Goal: Task Accomplishment & Management: Use online tool/utility

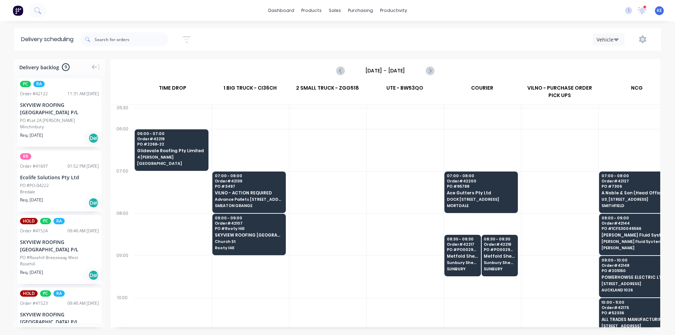
scroll to position [0, 0]
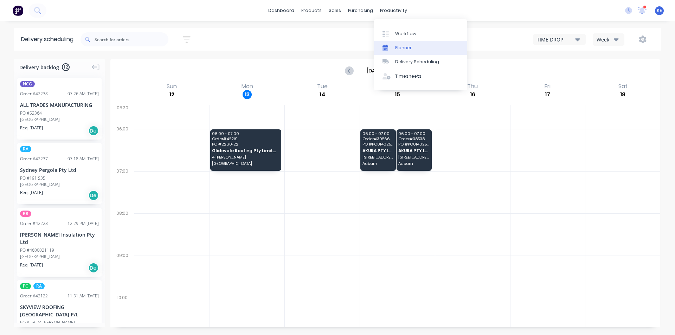
click at [393, 47] on link "Planner" at bounding box center [420, 48] width 93 height 14
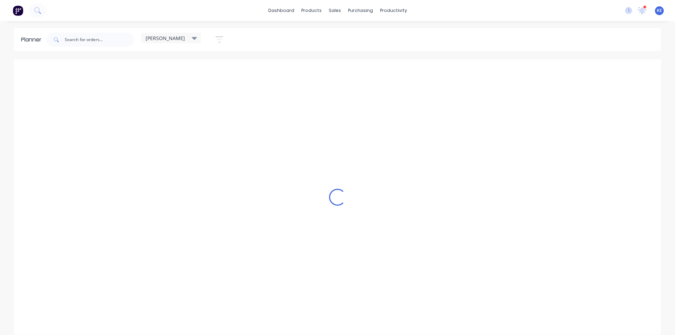
scroll to position [0, 0]
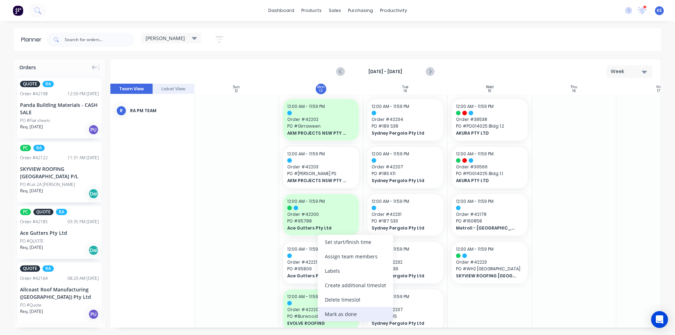
click at [329, 309] on div "Mark as done" at bounding box center [355, 314] width 75 height 14
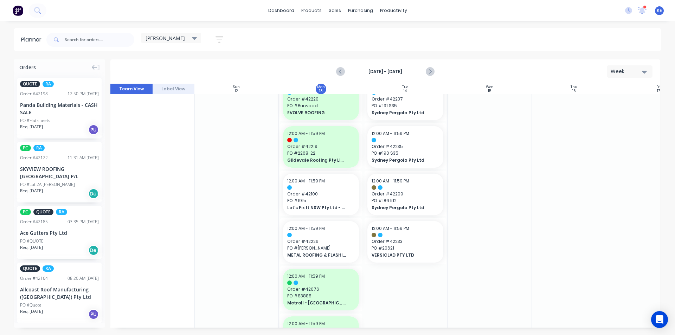
scroll to position [211, 0]
click at [304, 205] on span "Let's Fix It NSW Pty Ltd - CASH SALE" at bounding box center [317, 207] width 61 height 6
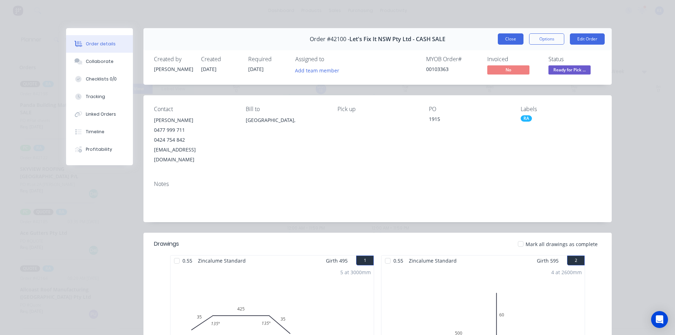
click at [509, 38] on button "Close" at bounding box center [511, 38] width 26 height 11
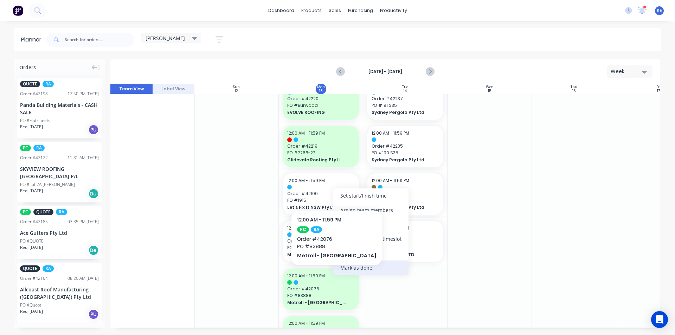
click at [355, 269] on div "Mark as done" at bounding box center [370, 268] width 75 height 14
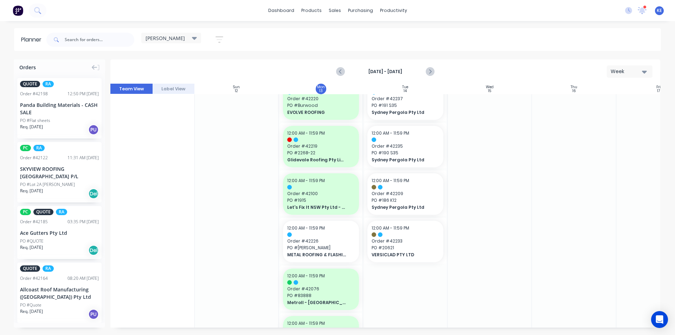
click at [222, 257] on div at bounding box center [237, 266] width 84 height 766
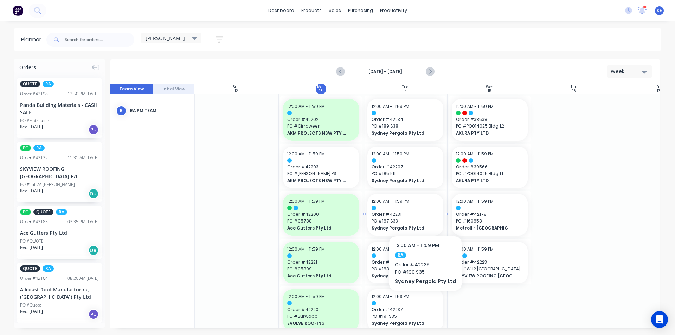
scroll to position [0, 0]
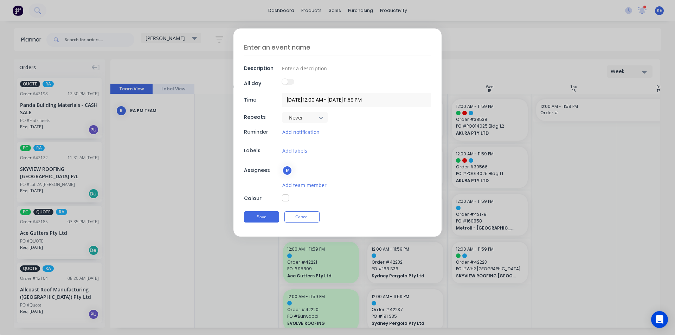
type textarea "x"
click at [311, 217] on button "Cancel" at bounding box center [302, 216] width 35 height 11
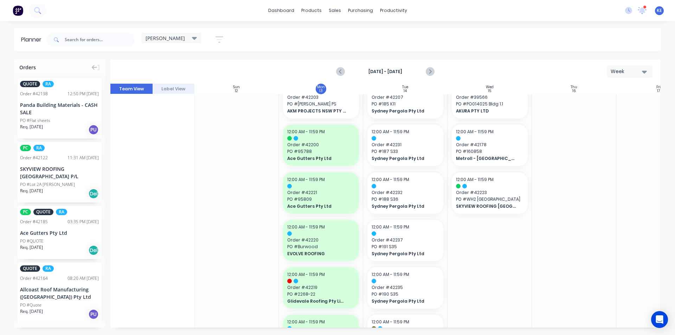
scroll to position [49, 0]
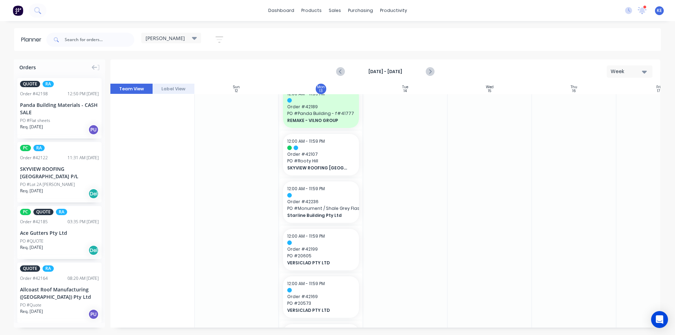
scroll to position [435, 0]
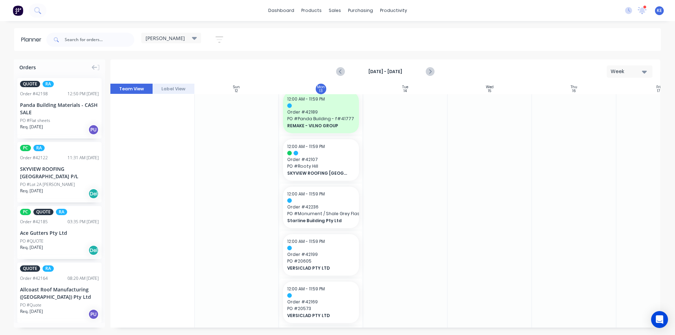
click at [215, 38] on button "button" at bounding box center [219, 40] width 23 height 14
click at [207, 62] on button "Show/Hide users" at bounding box center [186, 66] width 65 height 11
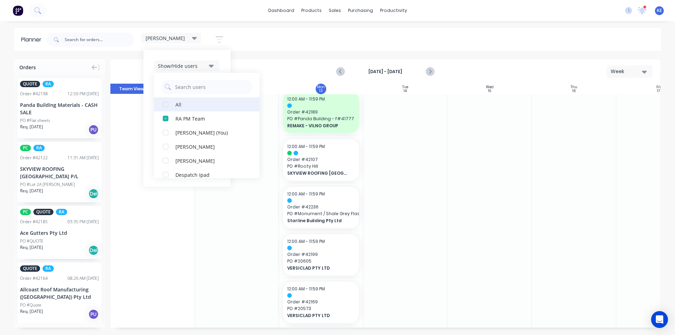
click at [196, 108] on div "All" at bounding box center [211, 104] width 70 height 7
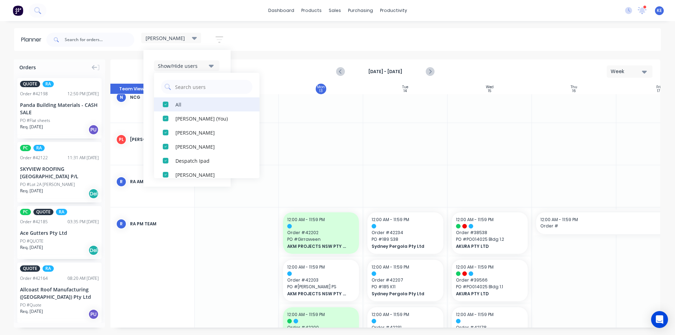
click at [196, 107] on div "All" at bounding box center [211, 104] width 70 height 7
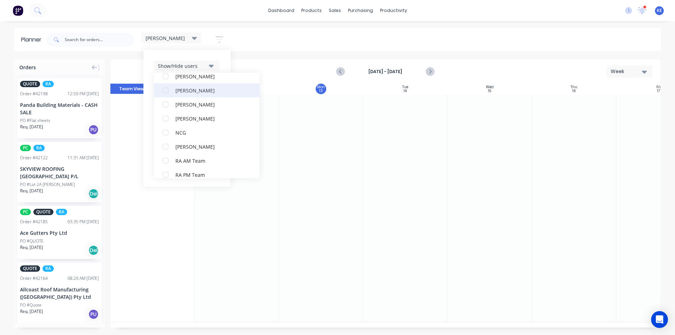
scroll to position [91, 0]
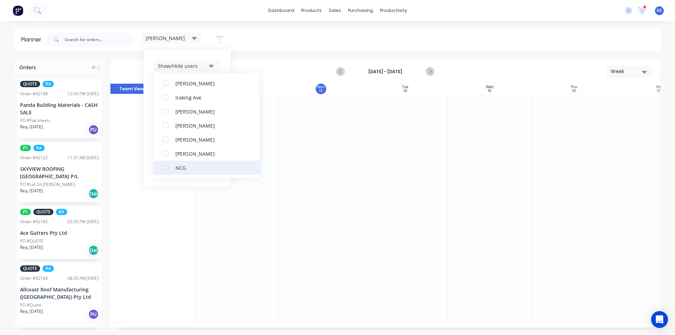
click at [190, 161] on button "NCG" at bounding box center [207, 168] width 106 height 14
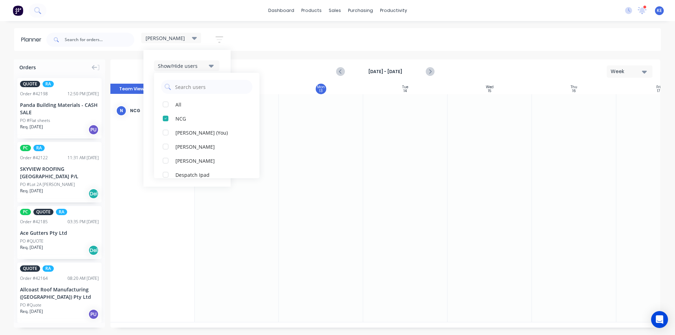
click at [412, 168] on div at bounding box center [405, 208] width 84 height 228
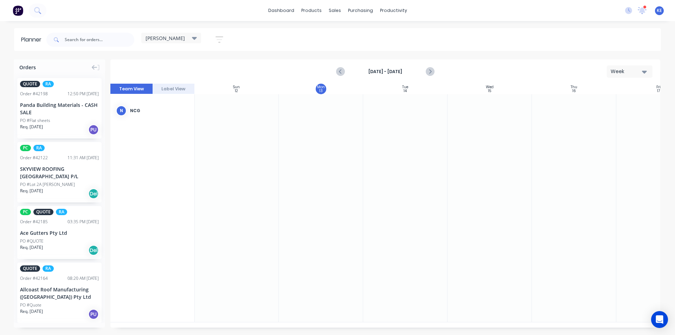
click at [221, 38] on icon "button" at bounding box center [220, 39] width 8 height 9
click at [194, 147] on div "Filter by labels" at bounding box center [182, 150] width 49 height 7
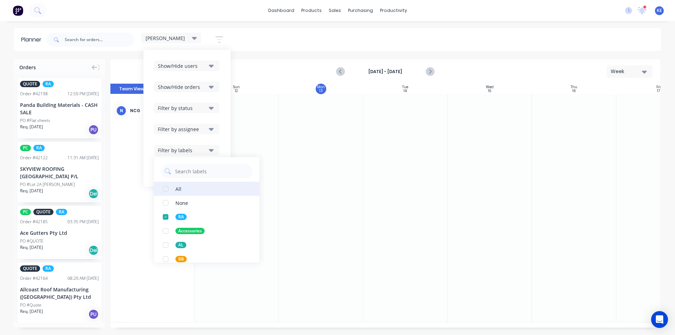
click at [191, 186] on button "All" at bounding box center [207, 189] width 106 height 14
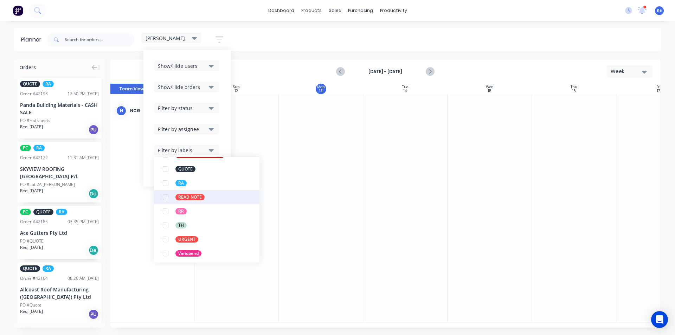
scroll to position [232, 0]
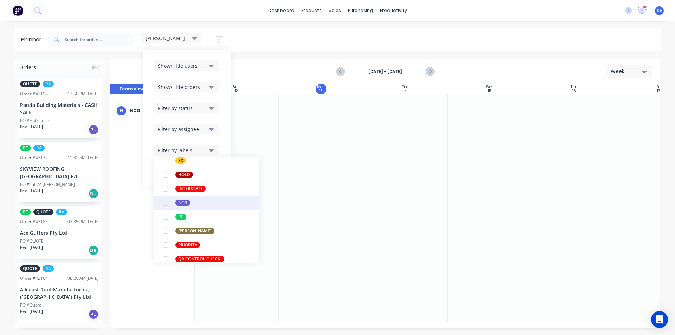
click at [186, 205] on div "NCG" at bounding box center [183, 203] width 15 height 6
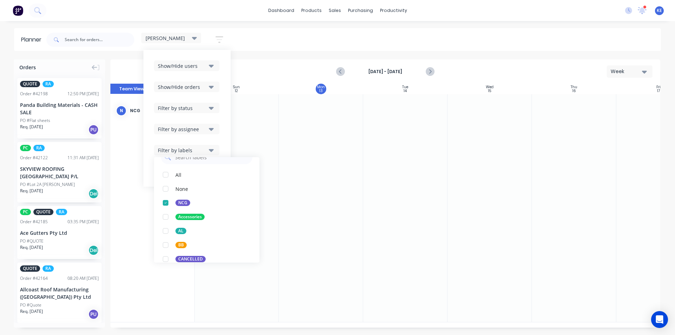
click at [604, 152] on div at bounding box center [574, 208] width 84 height 228
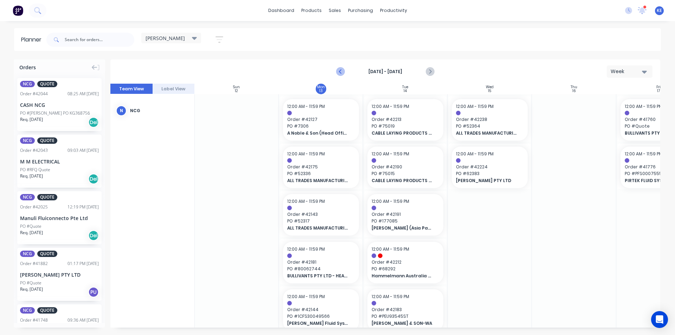
click at [337, 72] on icon "Previous page" at bounding box center [341, 72] width 8 height 8
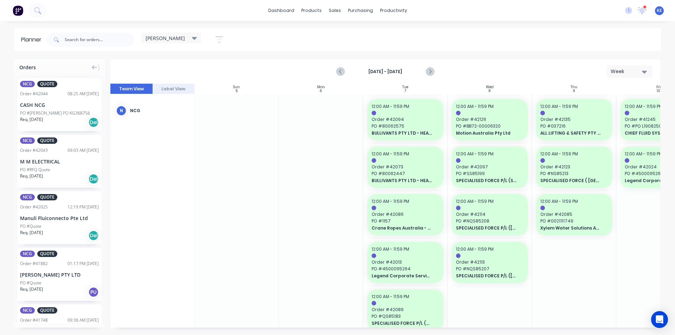
scroll to position [0, 104]
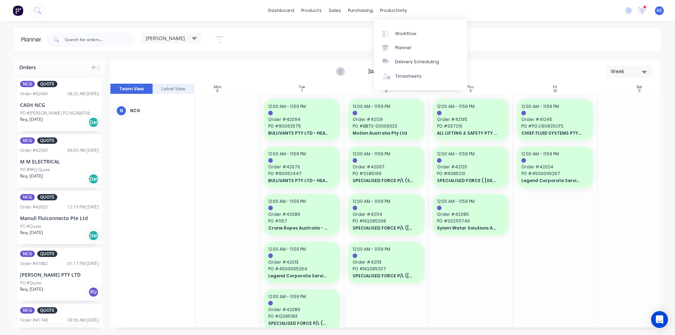
click at [550, 53] on div "Planner [PERSON_NAME] Save new view None edit [PERSON_NAME] (Default) edit Irak…" at bounding box center [337, 181] width 675 height 307
click at [435, 70] on button "Next page" at bounding box center [430, 72] width 14 height 14
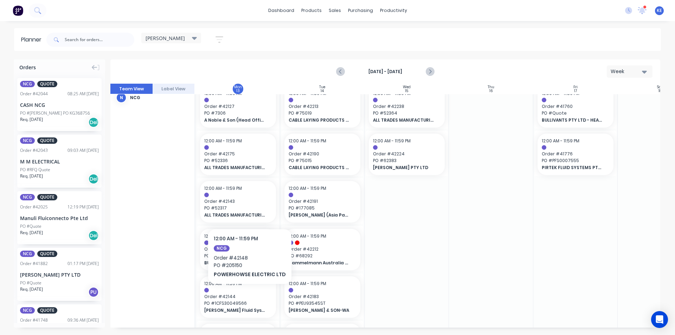
scroll to position [0, 83]
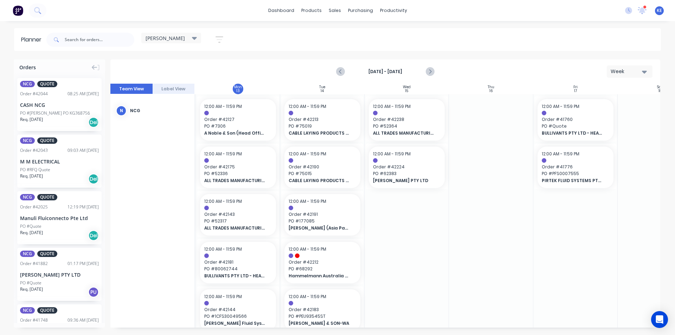
click at [504, 215] on div at bounding box center [491, 239] width 84 height 291
click at [261, 123] on span "PO # 7306" at bounding box center [238, 126] width 68 height 6
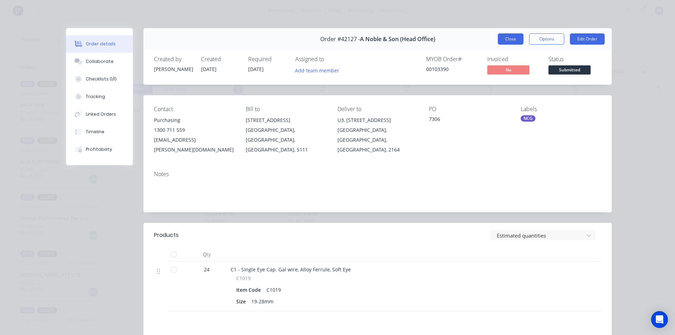
click at [514, 40] on button "Close" at bounding box center [511, 38] width 26 height 11
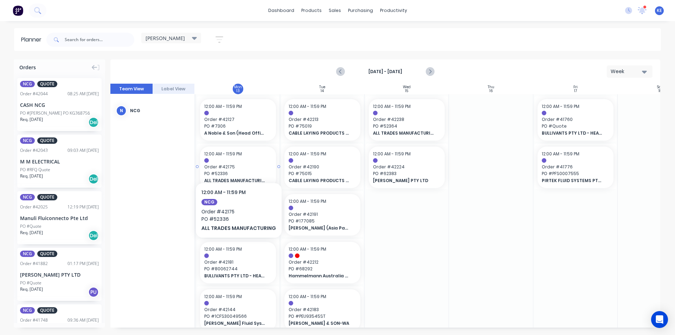
click at [237, 161] on div at bounding box center [238, 160] width 68 height 5
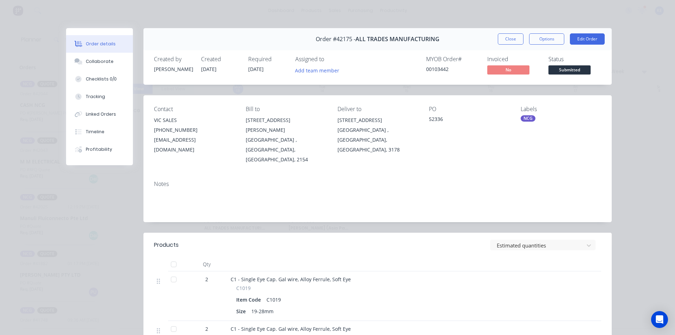
click at [516, 43] on button "Close" at bounding box center [511, 38] width 26 height 11
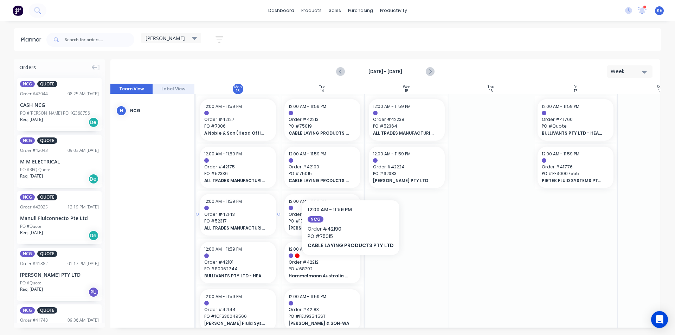
click at [217, 223] on span "PO # 52317" at bounding box center [238, 221] width 68 height 6
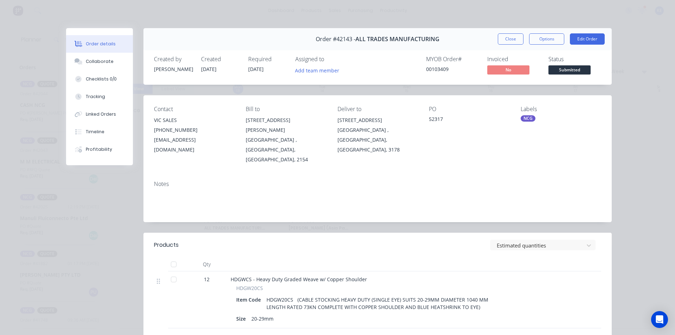
click at [501, 63] on div "Invoiced" at bounding box center [514, 59] width 53 height 7
click at [511, 39] on button "Close" at bounding box center [511, 38] width 26 height 11
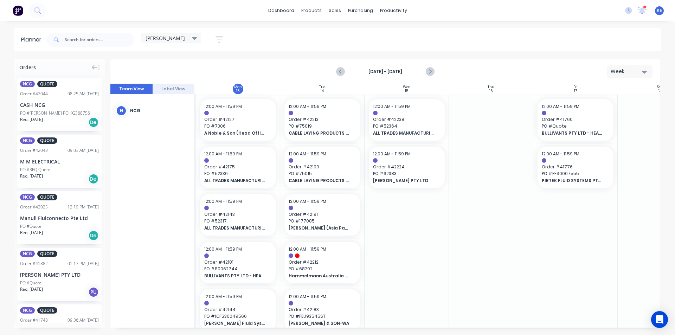
click at [502, 193] on div at bounding box center [491, 239] width 84 height 291
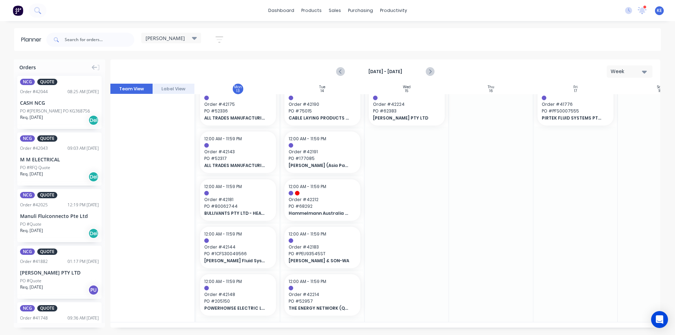
scroll to position [0, 0]
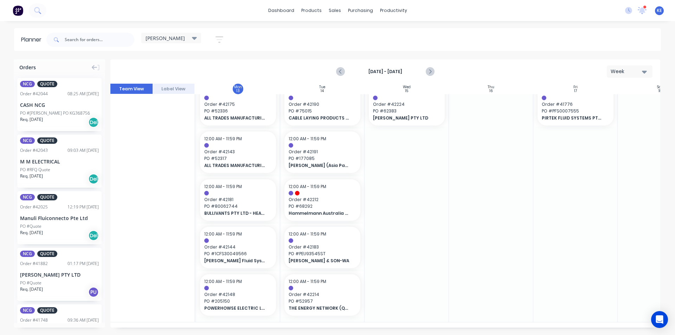
click at [560, 222] on div at bounding box center [576, 177] width 84 height 291
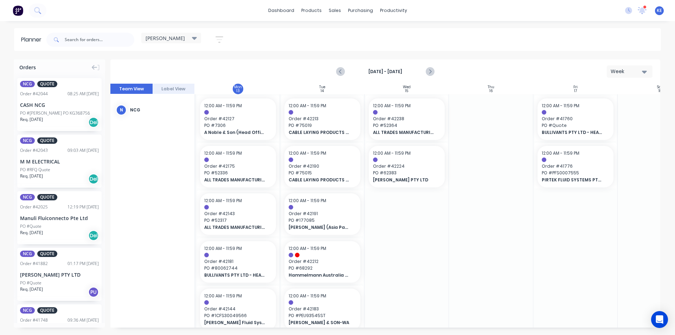
scroll to position [0, 83]
click at [231, 34] on button "button" at bounding box center [219, 40] width 23 height 14
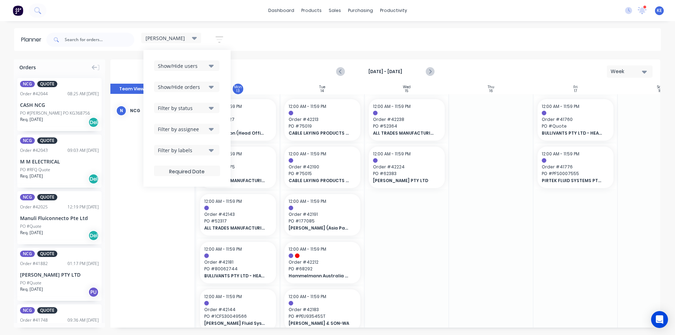
click at [213, 62] on button "Show/Hide users" at bounding box center [186, 66] width 65 height 11
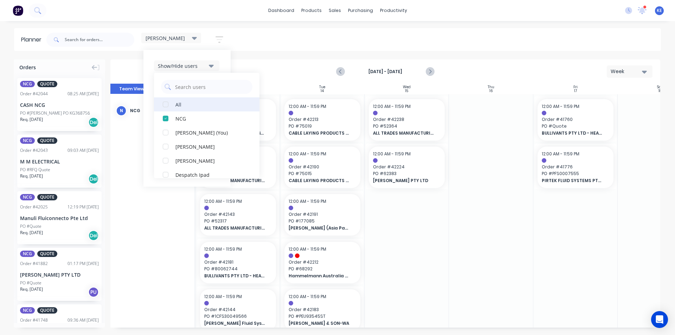
click at [198, 102] on div "All" at bounding box center [211, 104] width 70 height 7
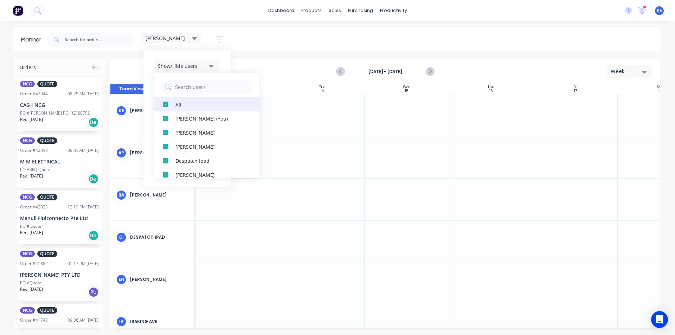
click at [198, 102] on div "All" at bounding box center [211, 104] width 70 height 7
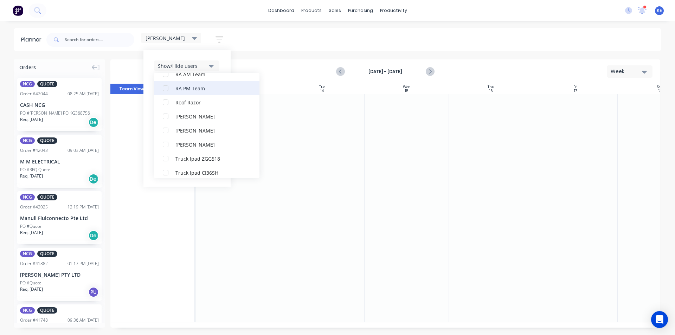
scroll to position [197, 0]
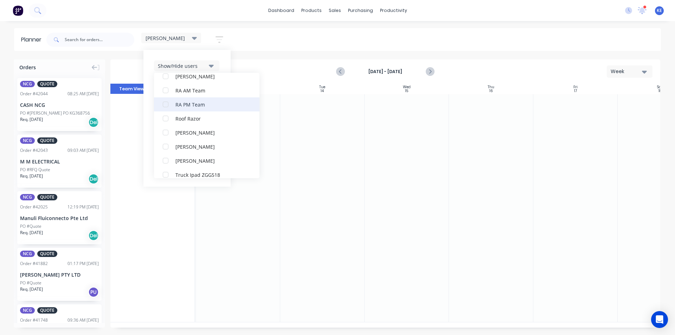
click at [211, 100] on button "RA PM Team" at bounding box center [207, 104] width 106 height 14
click at [262, 26] on div "dashboard products sales purchasing productivity dashboard products Product Cat…" at bounding box center [337, 167] width 675 height 335
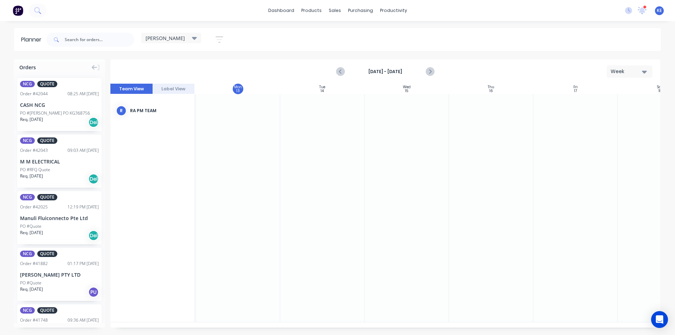
click at [220, 37] on icon "button" at bounding box center [220, 39] width 8 height 9
click at [203, 149] on div "Filter by labels" at bounding box center [182, 150] width 49 height 7
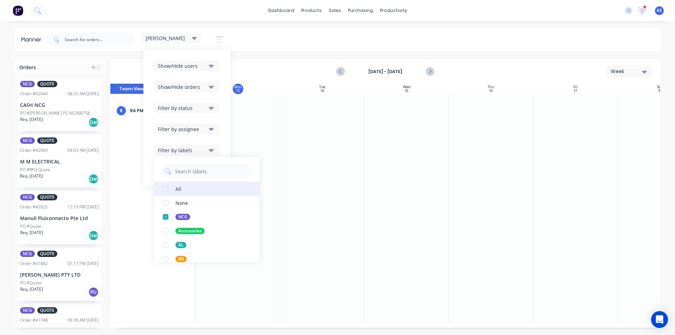
click at [175, 188] on button "All" at bounding box center [207, 189] width 106 height 14
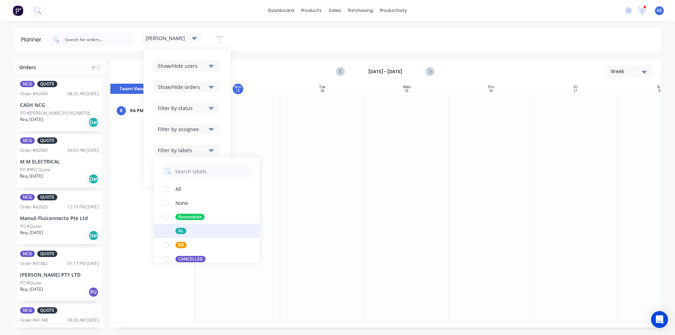
click at [191, 233] on button "AL" at bounding box center [207, 231] width 106 height 14
click at [227, 129] on div "Show/Hide users Show/Hide orders Filter by status Filter by assignee Filter by …" at bounding box center [187, 118] width 87 height 137
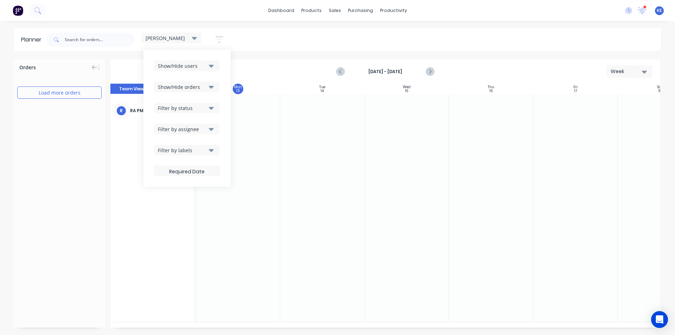
click at [212, 154] on button "Filter by labels" at bounding box center [186, 150] width 65 height 11
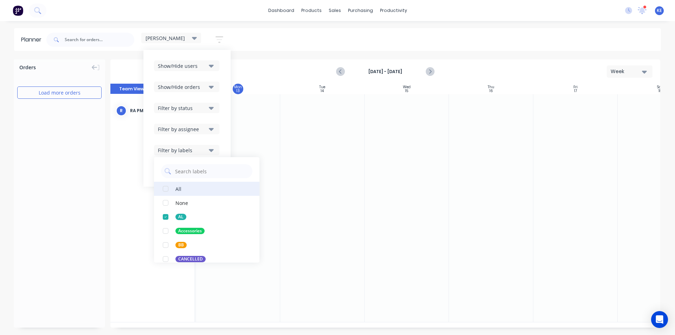
click at [194, 192] on button "All" at bounding box center [207, 189] width 106 height 14
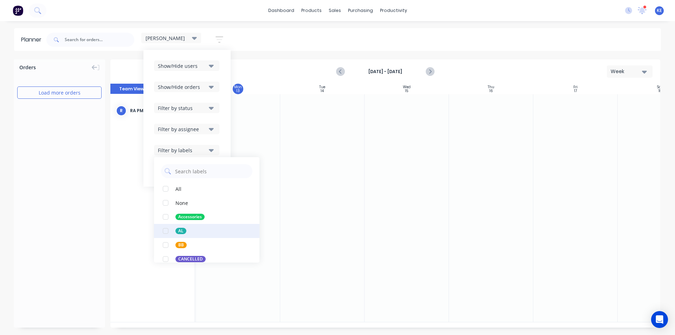
click at [180, 227] on button "AL" at bounding box center [207, 231] width 106 height 14
click at [198, 87] on div "Show/Hide orders" at bounding box center [182, 86] width 49 height 7
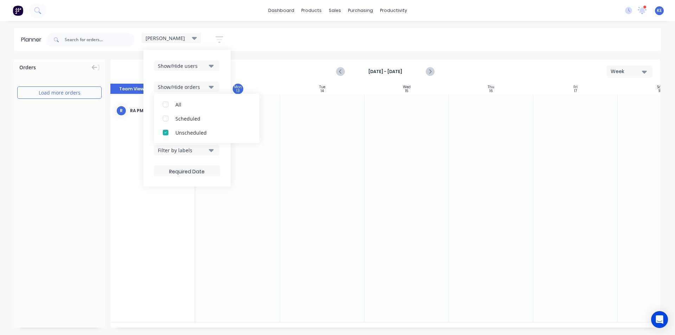
click at [188, 50] on div "Show/Hide users Show/Hide orders All Scheduled Unscheduled Filter by status Fil…" at bounding box center [187, 118] width 87 height 137
click at [186, 65] on div "Show/Hide users" at bounding box center [182, 65] width 49 height 7
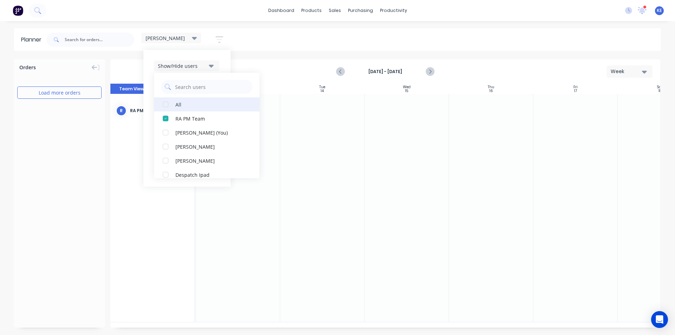
click at [179, 99] on button "All" at bounding box center [207, 104] width 106 height 14
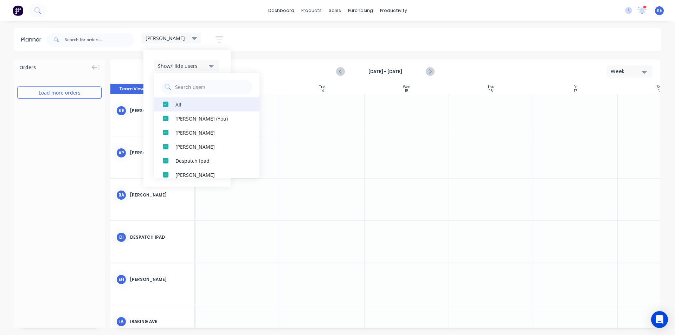
click at [179, 99] on button "All" at bounding box center [207, 104] width 106 height 14
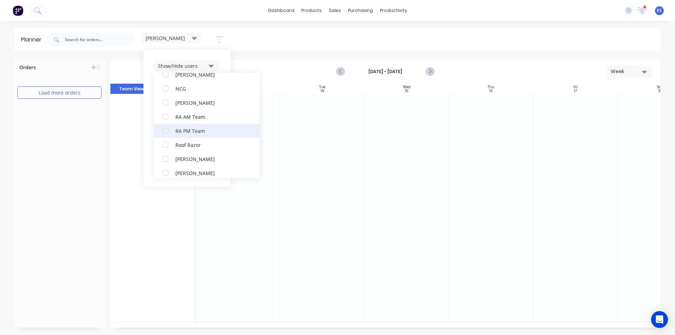
scroll to position [232, 0]
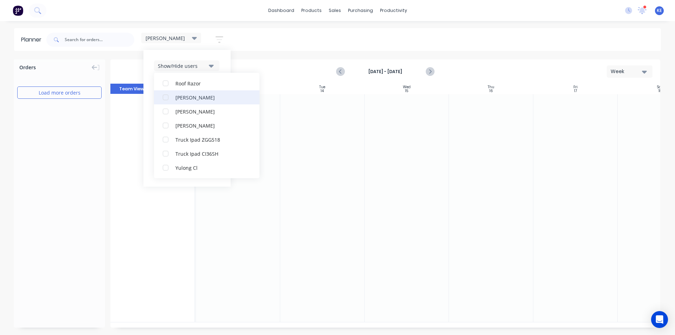
click at [203, 100] on div "[PERSON_NAME]" at bounding box center [211, 97] width 70 height 7
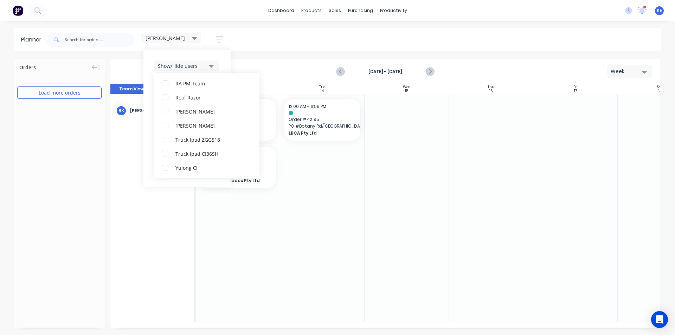
scroll to position [21, 0]
click at [492, 44] on div "[PERSON_NAME] Save new view None edit [PERSON_NAME] (Default) edit Iraking edit…" at bounding box center [353, 39] width 616 height 21
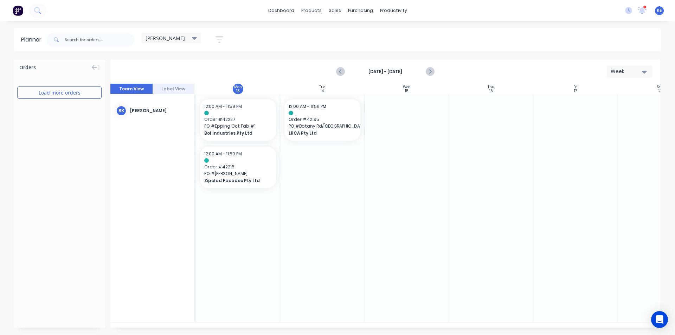
click at [505, 195] on div at bounding box center [491, 208] width 84 height 228
click at [392, 198] on div at bounding box center [407, 208] width 84 height 228
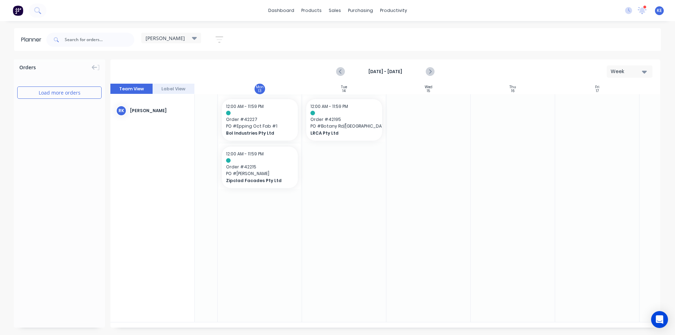
scroll to position [0, 58]
click at [365, 273] on div at bounding box center [347, 208] width 84 height 228
click at [429, 174] on div at bounding box center [432, 208] width 84 height 228
drag, startPoint x: 305, startPoint y: 201, endPoint x: 301, endPoint y: 203, distance: 4.1
click at [301, 203] on div at bounding box center [263, 208] width 84 height 228
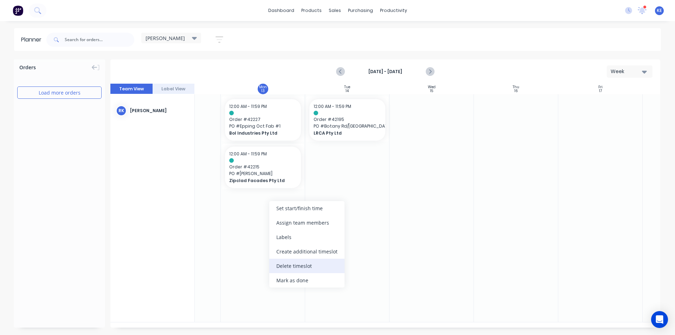
click at [291, 272] on div "Delete timeslot" at bounding box center [306, 266] width 75 height 14
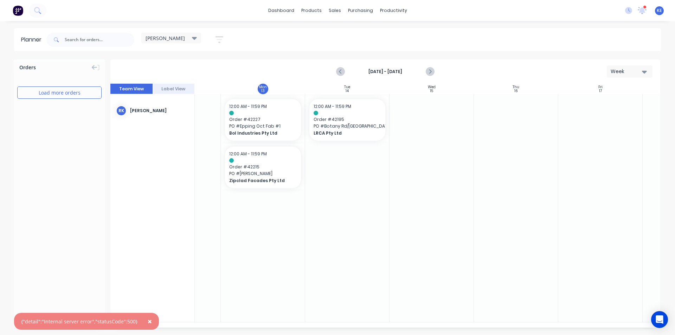
click at [318, 247] on div at bounding box center [347, 208] width 84 height 228
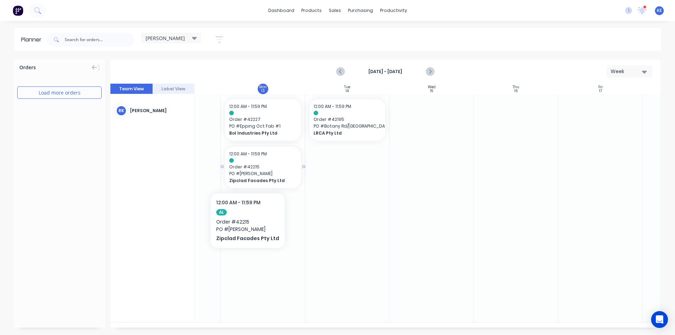
click at [246, 172] on span "PO # [PERSON_NAME]" at bounding box center [263, 174] width 68 height 6
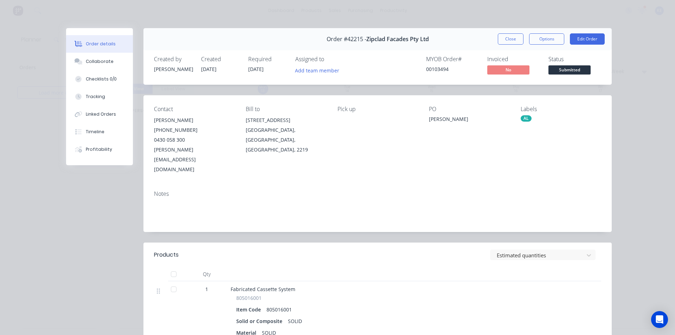
scroll to position [0, 0]
click at [509, 39] on button "Close" at bounding box center [511, 38] width 26 height 11
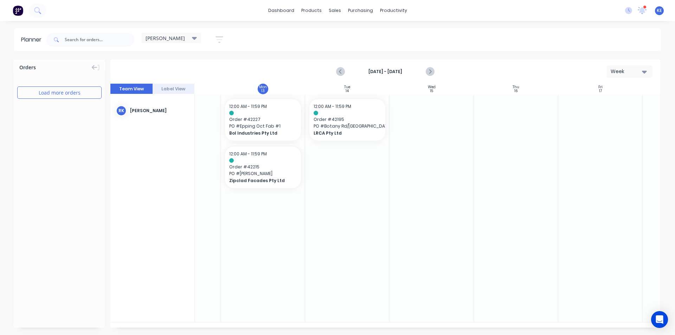
click at [462, 158] on div at bounding box center [432, 208] width 84 height 228
click at [562, 280] on div at bounding box center [601, 208] width 84 height 228
click at [259, 132] on span "Bol Industries Pty Ltd" at bounding box center [259, 133] width 61 height 6
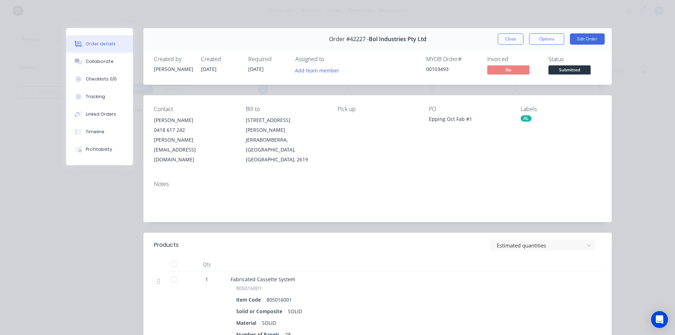
click at [507, 34] on button "Close" at bounding box center [511, 38] width 26 height 11
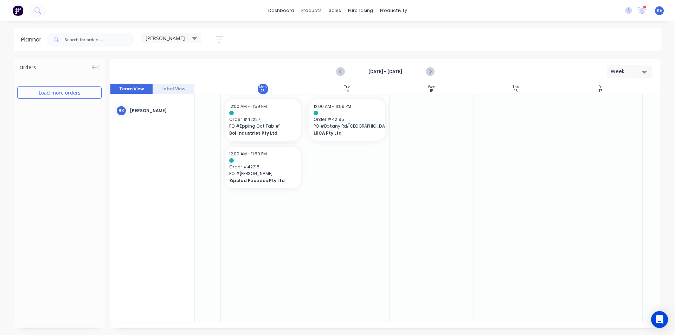
click at [562, 189] on div "12:00 AM - 11:59 PM Order # 42227 PO # Epping Oct Fab #1 Bol Industries Pty Ltd…" at bounding box center [431, 208] width 591 height 228
drag, startPoint x: 429, startPoint y: 250, endPoint x: 430, endPoint y: 253, distance: 3.7
click at [430, 253] on div at bounding box center [432, 208] width 84 height 228
drag, startPoint x: 284, startPoint y: 134, endPoint x: 428, endPoint y: 156, distance: 145.9
drag, startPoint x: 473, startPoint y: 119, endPoint x: 517, endPoint y: 117, distance: 43.7
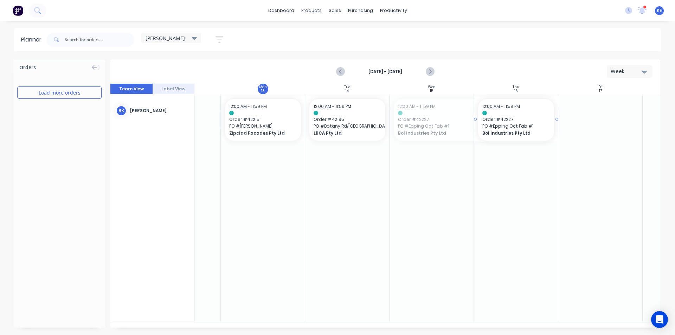
drag, startPoint x: 391, startPoint y: 119, endPoint x: 516, endPoint y: 102, distance: 126.6
click at [516, 102] on div "Sun 12 [DATE] Mon 13 [DATE] Tue 14 [DATE] Wed 15 [DATE] Thu 16 [DATE] Fri 17 [D…" at bounding box center [385, 206] width 550 height 244
drag, startPoint x: 346, startPoint y: 121, endPoint x: 282, endPoint y: 164, distance: 77.9
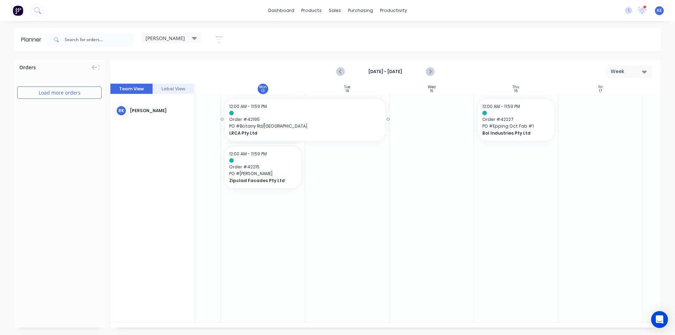
drag, startPoint x: 304, startPoint y: 118, endPoint x: 350, endPoint y: 114, distance: 45.6
click at [363, 190] on div at bounding box center [347, 208] width 84 height 228
drag, startPoint x: 303, startPoint y: 167, endPoint x: 319, endPoint y: 166, distance: 15.9
click at [269, 266] on div at bounding box center [263, 208] width 84 height 228
click at [484, 245] on div at bounding box center [516, 208] width 84 height 228
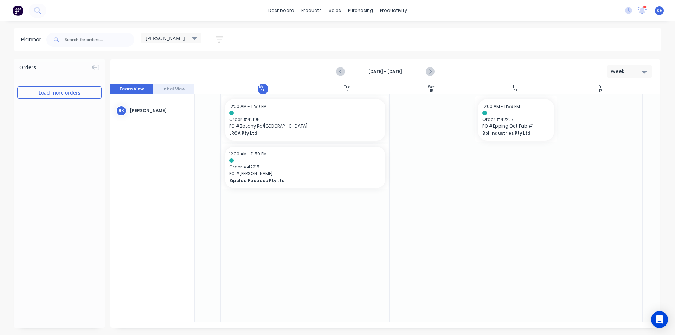
click at [220, 35] on button "button" at bounding box center [219, 40] width 23 height 14
click at [212, 65] on icon "button" at bounding box center [211, 66] width 5 height 3
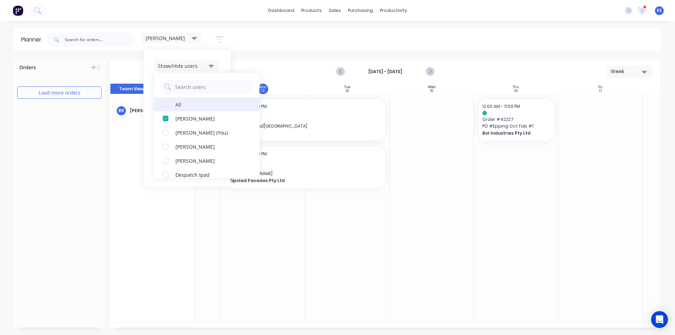
click at [188, 103] on div "All" at bounding box center [211, 104] width 70 height 7
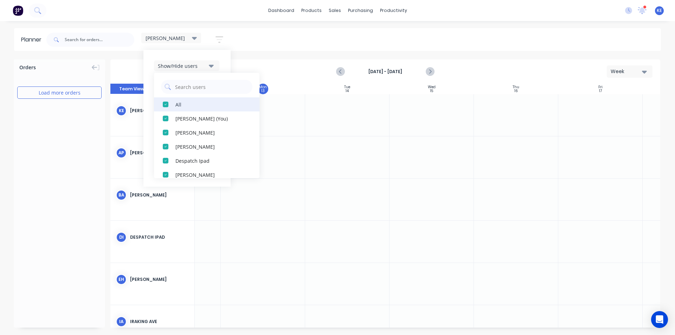
click at [189, 103] on div "All" at bounding box center [211, 104] width 70 height 7
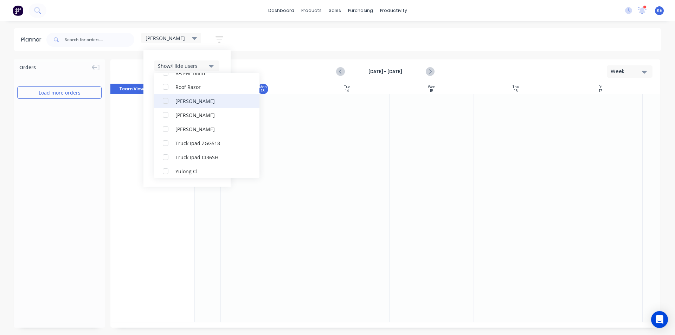
scroll to position [232, 0]
click at [224, 6] on div "dashboard products sales purchasing productivity dashboard products Product Cat…" at bounding box center [337, 10] width 675 height 21
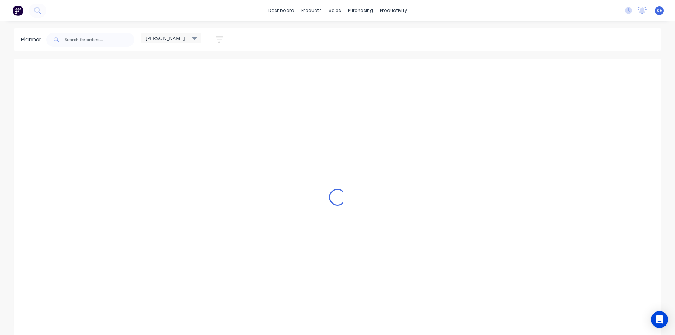
scroll to position [0, 0]
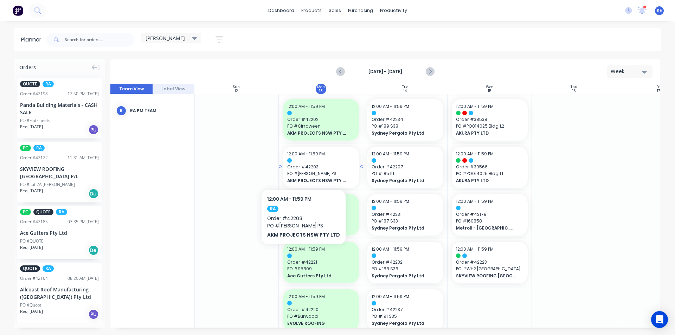
click at [302, 168] on span "Order # 42203" at bounding box center [321, 167] width 68 height 6
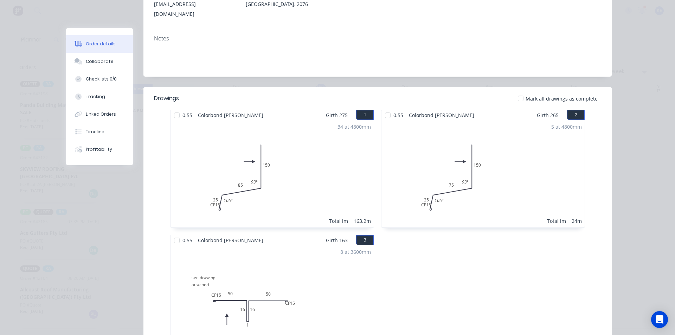
scroll to position [176, 0]
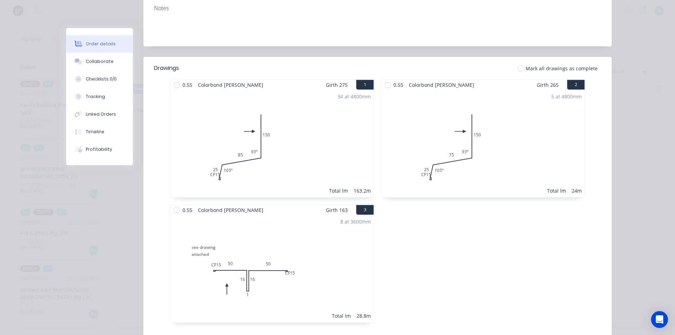
click at [460, 226] on div "0.55 Colorbond Shale Grey Girth 265 2 0 CF 15 25 75 150 105 º 93 º 0 CF 15 25 7…" at bounding box center [483, 204] width 211 height 250
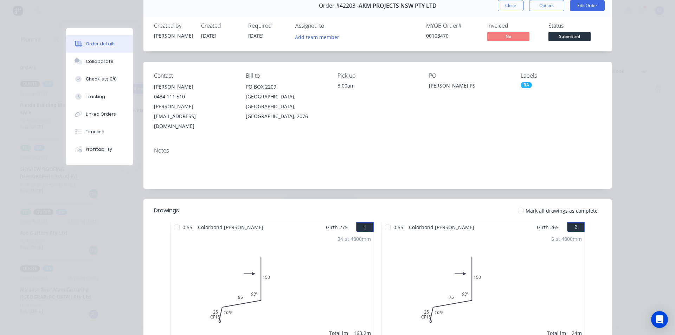
scroll to position [0, 0]
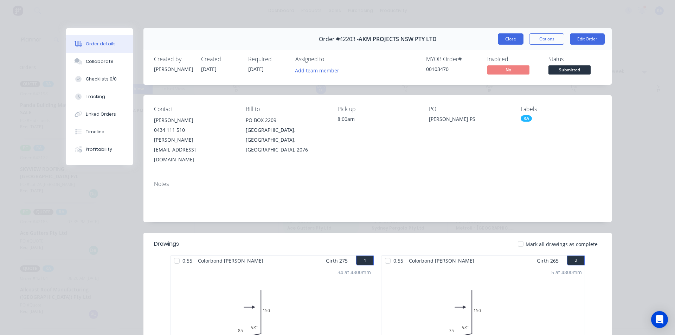
click at [513, 41] on button "Close" at bounding box center [511, 38] width 26 height 11
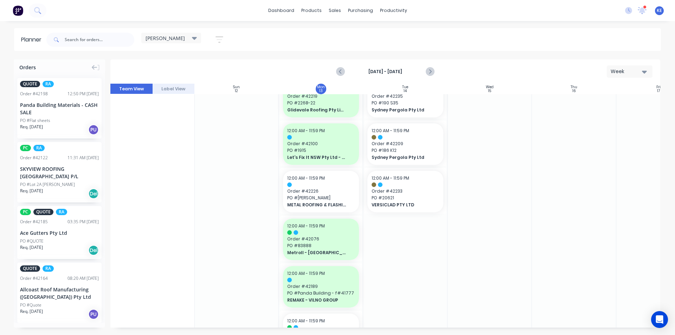
scroll to position [0, 0]
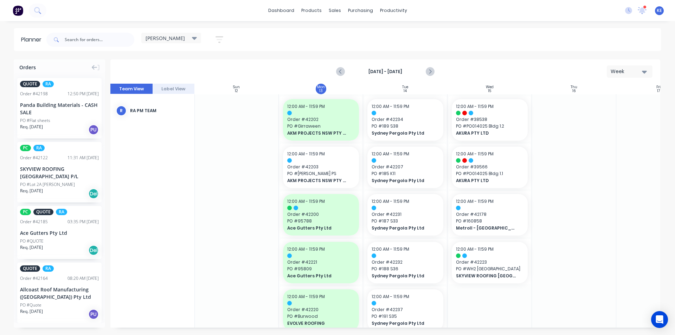
drag, startPoint x: 223, startPoint y: 284, endPoint x: 220, endPoint y: 285, distance: 3.7
drag, startPoint x: 651, startPoint y: 171, endPoint x: 643, endPoint y: 170, distance: 7.4
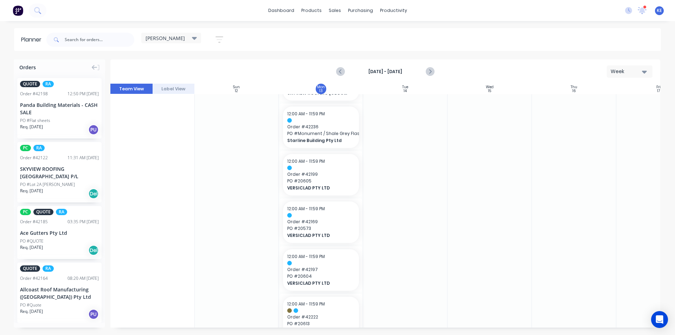
scroll to position [541, 0]
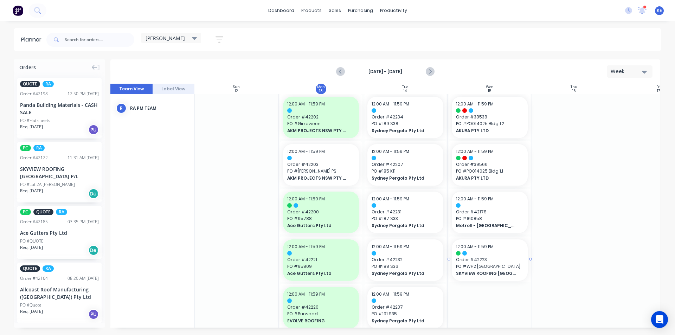
scroll to position [0, 0]
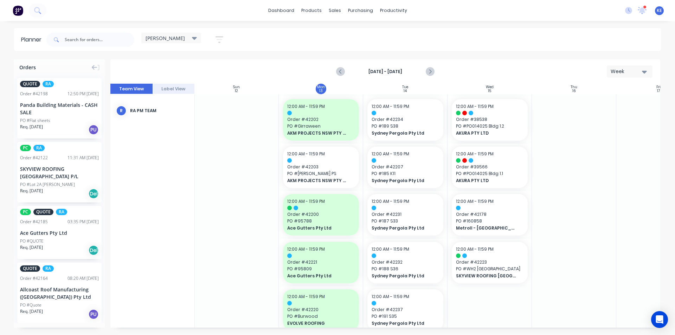
click at [416, 63] on div "Delivery Scheduling" at bounding box center [417, 62] width 44 height 6
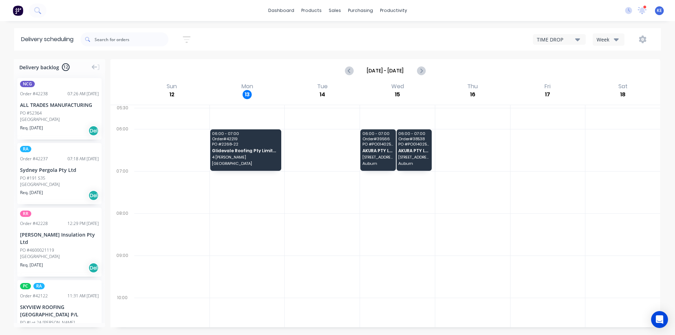
click at [593, 40] on div "TIME DROP Week" at bounding box center [509, 39] width 291 height 13
click at [603, 39] on div "Week" at bounding box center [607, 39] width 20 height 7
click at [601, 78] on div "Vehicle" at bounding box center [628, 72] width 70 height 14
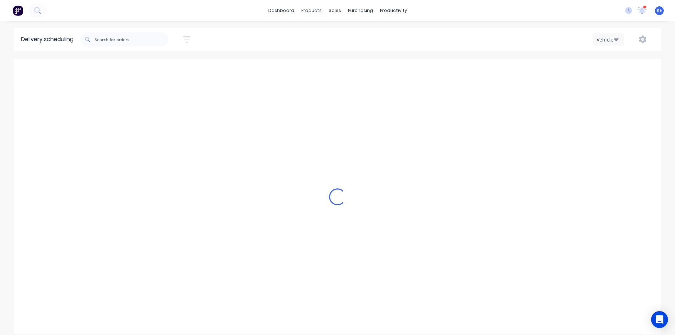
scroll to position [0, 0]
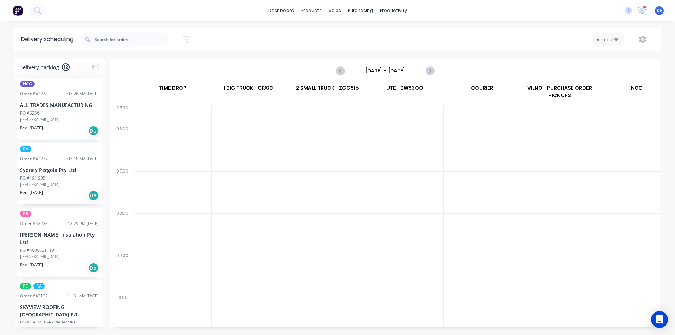
click at [395, 69] on input "Sunday - 12/10/25" at bounding box center [386, 70] width 70 height 11
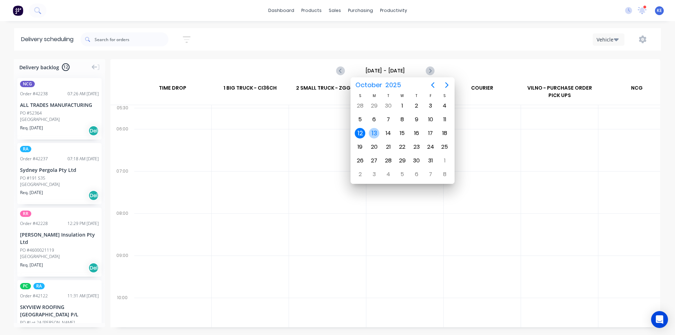
click at [377, 136] on div "13" at bounding box center [374, 133] width 11 height 11
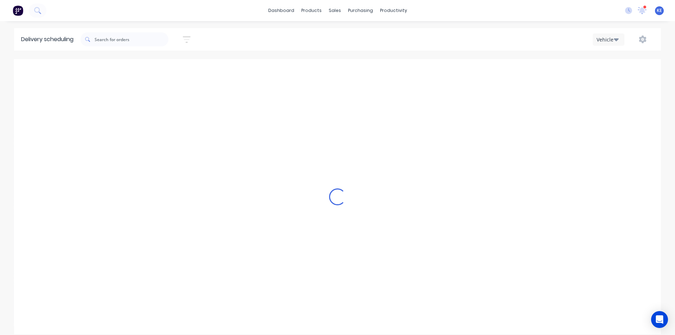
type input "Monday - 13/10/25"
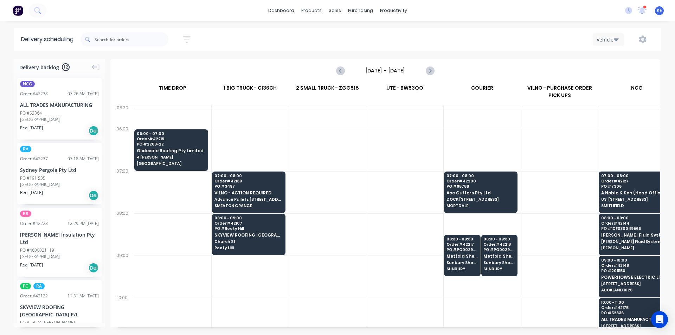
click at [341, 142] on div at bounding box center [327, 150] width 77 height 42
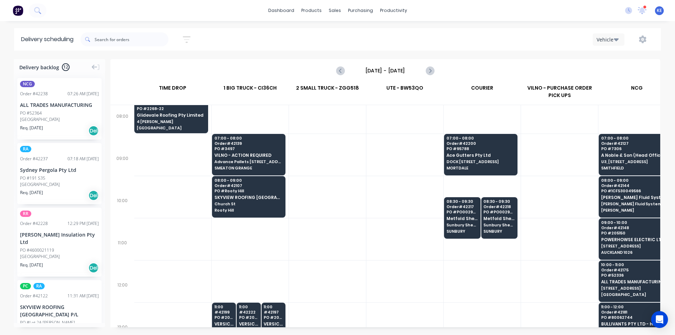
scroll to position [106, 0]
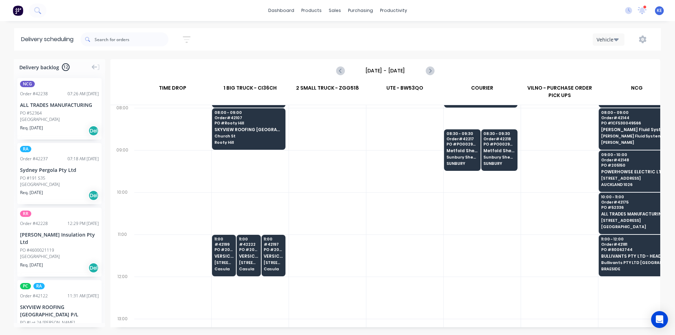
click at [347, 160] on div at bounding box center [327, 171] width 77 height 42
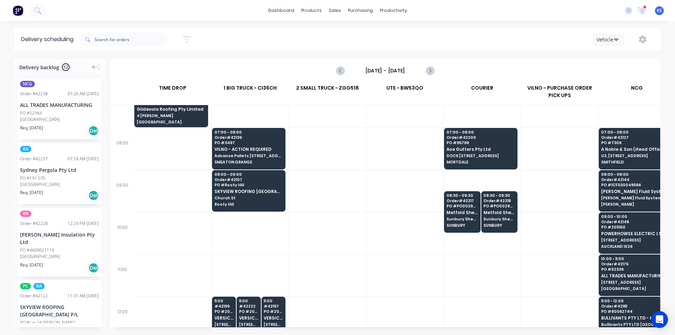
scroll to position [70, 0]
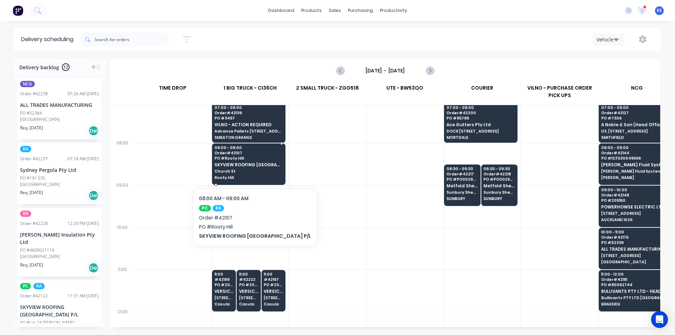
click at [239, 167] on span "SKYVIEW ROOFING [GEOGRAPHIC_DATA] P/L" at bounding box center [249, 165] width 68 height 5
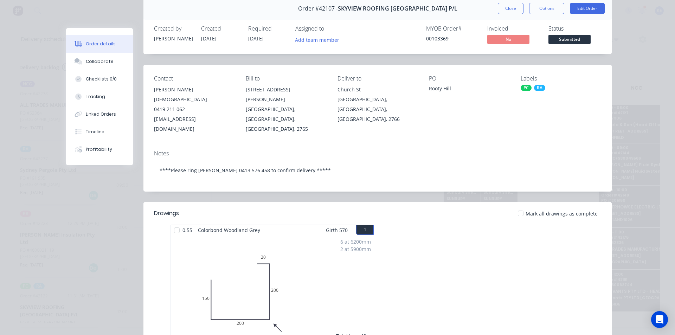
scroll to position [0, 0]
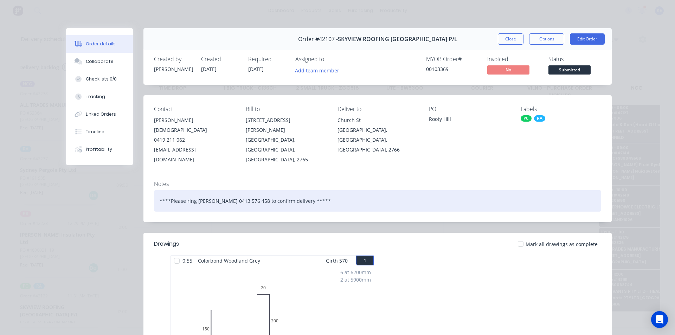
click at [434, 190] on div "****Please ring Paul Brooks 0413 576 458 to confirm delivery *****" at bounding box center [377, 200] width 447 height 21
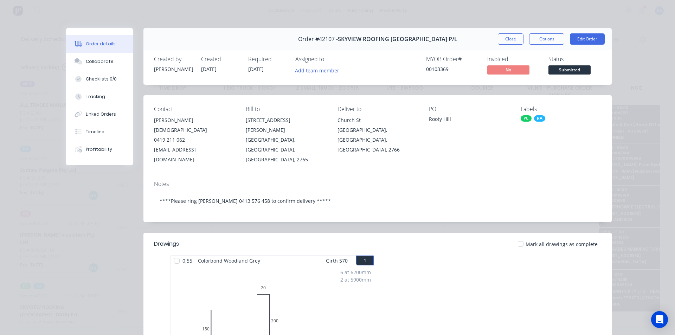
click at [440, 234] on div "Drawings Mark all drawings as complete 0.55 Colorbond Woodland Grey Girth 570 1…" at bounding box center [378, 307] width 469 height 148
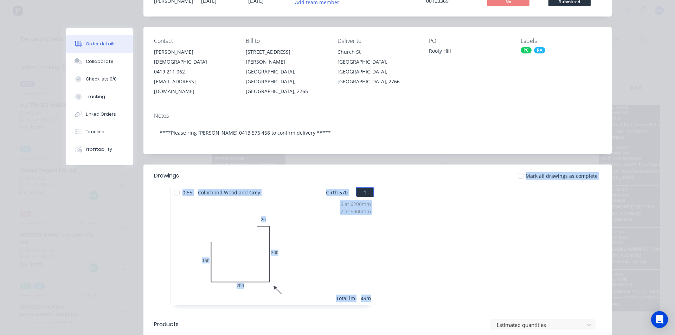
scroll to position [70, 0]
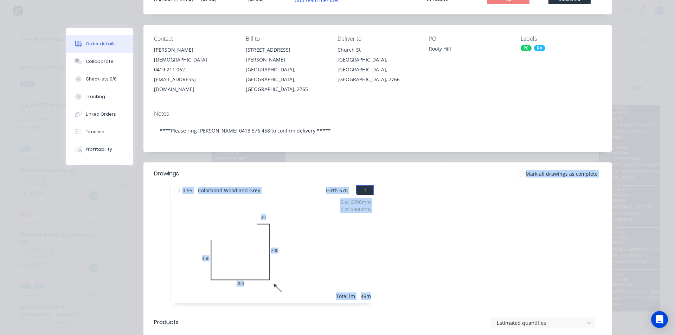
click at [442, 241] on div at bounding box center [483, 247] width 211 height 125
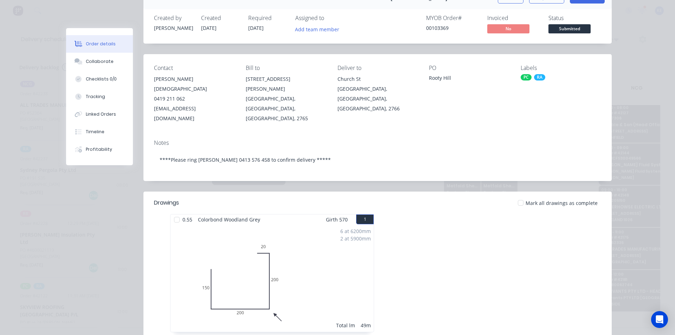
scroll to position [36, 0]
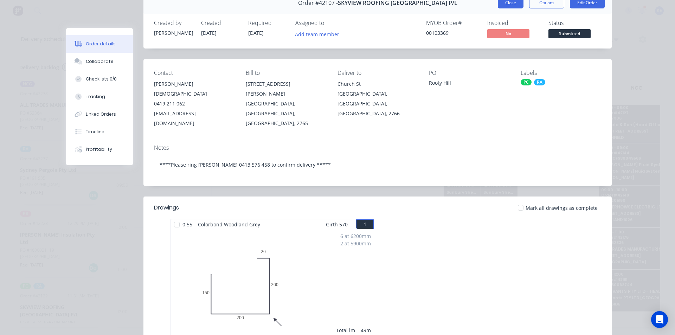
click at [508, 4] on button "Close" at bounding box center [511, 2] width 26 height 11
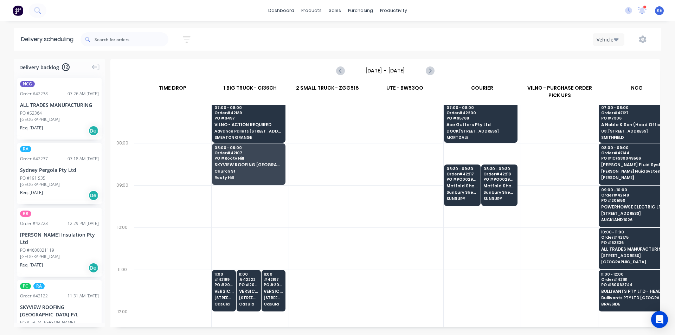
click at [373, 211] on div at bounding box center [405, 206] width 77 height 42
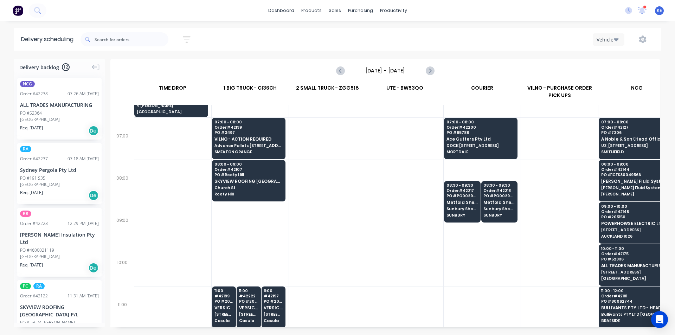
scroll to position [35, 0]
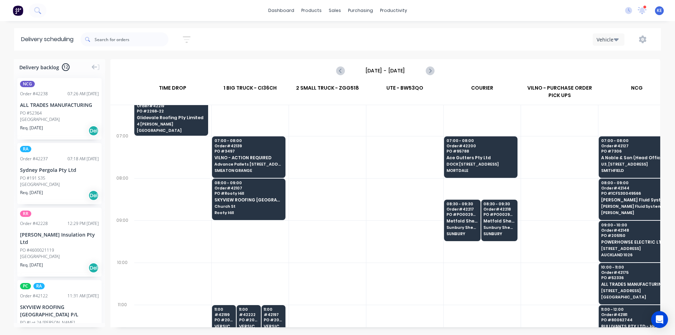
click at [354, 235] on div at bounding box center [327, 242] width 77 height 42
click at [396, 148] on div at bounding box center [405, 157] width 77 height 42
click at [407, 164] on div at bounding box center [405, 157] width 77 height 42
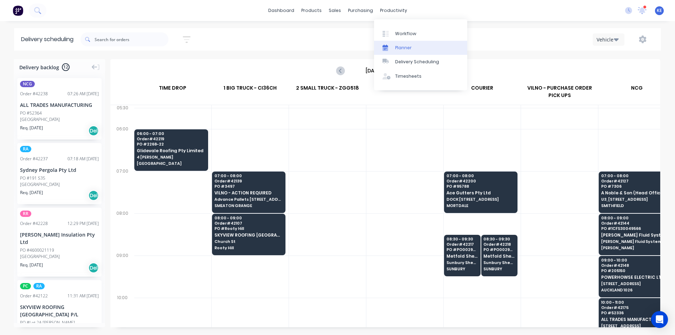
click at [408, 44] on link "Planner" at bounding box center [420, 48] width 93 height 14
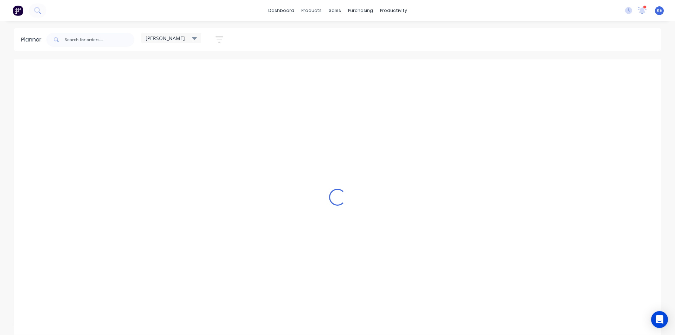
scroll to position [0, 0]
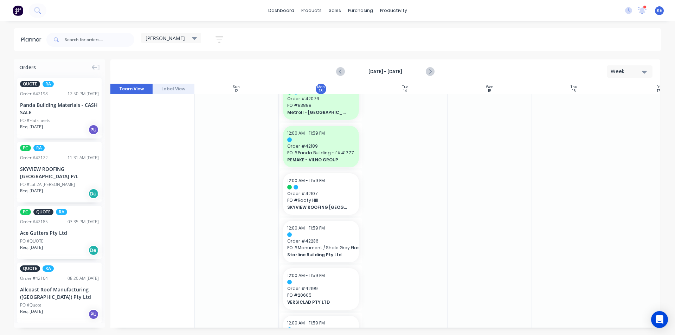
scroll to position [402, 0]
click at [341, 192] on span "Order # 42107" at bounding box center [321, 193] width 68 height 6
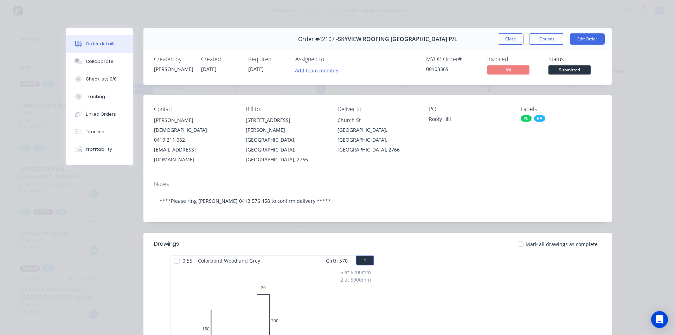
click at [457, 271] on div at bounding box center [483, 317] width 211 height 125
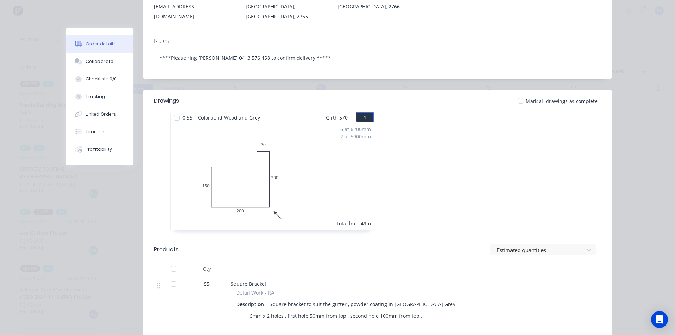
scroll to position [0, 0]
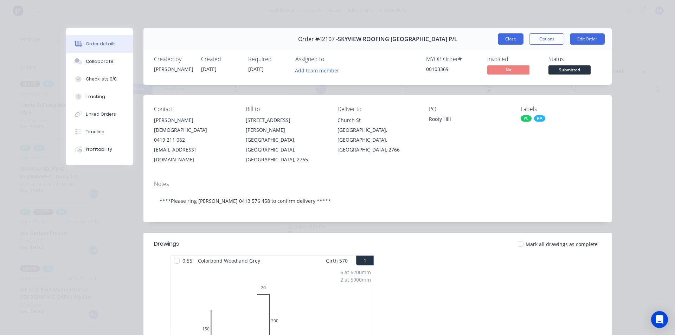
click at [498, 39] on button "Close" at bounding box center [511, 38] width 26 height 11
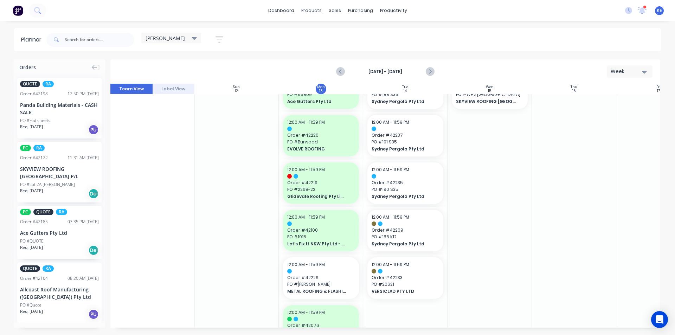
scroll to position [0, 0]
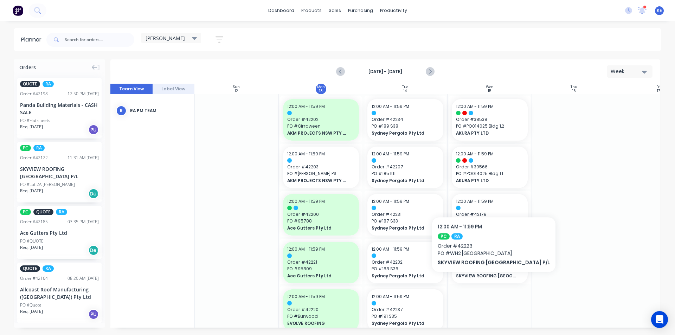
click at [479, 284] on div at bounding box center [490, 261] width 82 height 45
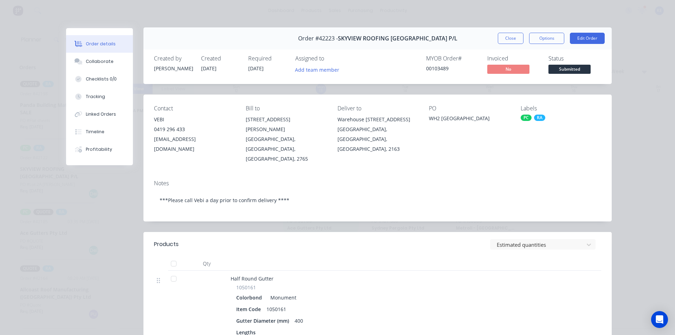
scroll to position [0, 0]
click at [500, 37] on button "Close" at bounding box center [511, 38] width 26 height 11
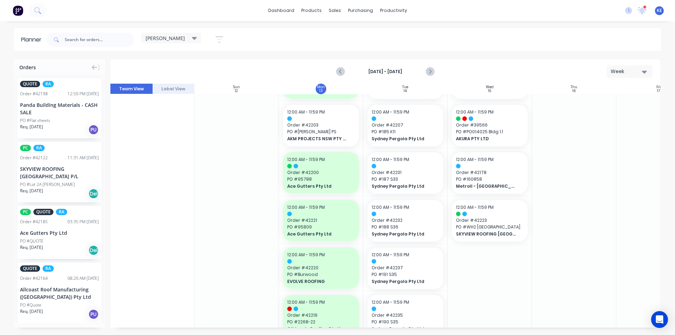
scroll to position [0, 0]
